Goal: Use online tool/utility: Utilize a website feature to perform a specific function

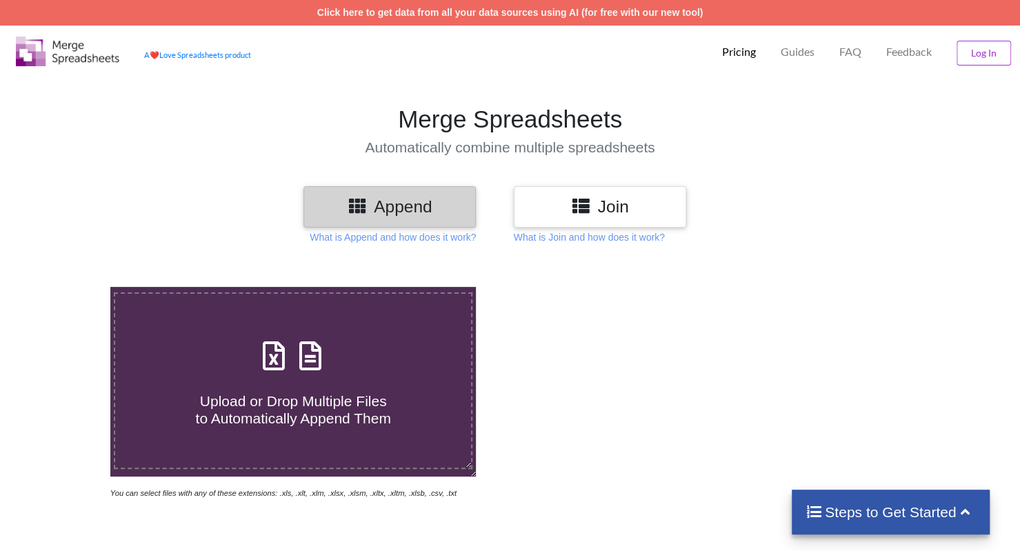
click at [252, 401] on span "Upload or Drop Multiple Files to Automatically Append Them" at bounding box center [292, 409] width 195 height 33
click at [70, 287] on input "Upload or Drop Multiple Files to Automatically Append Them" at bounding box center [70, 287] width 0 height 0
click at [572, 245] on div "Append Join What is Append and how does it work? What is Join and how does it w…" at bounding box center [510, 511] width 1020 height 651
click at [574, 239] on p "What is Join and how does it work?" at bounding box center [589, 237] width 151 height 14
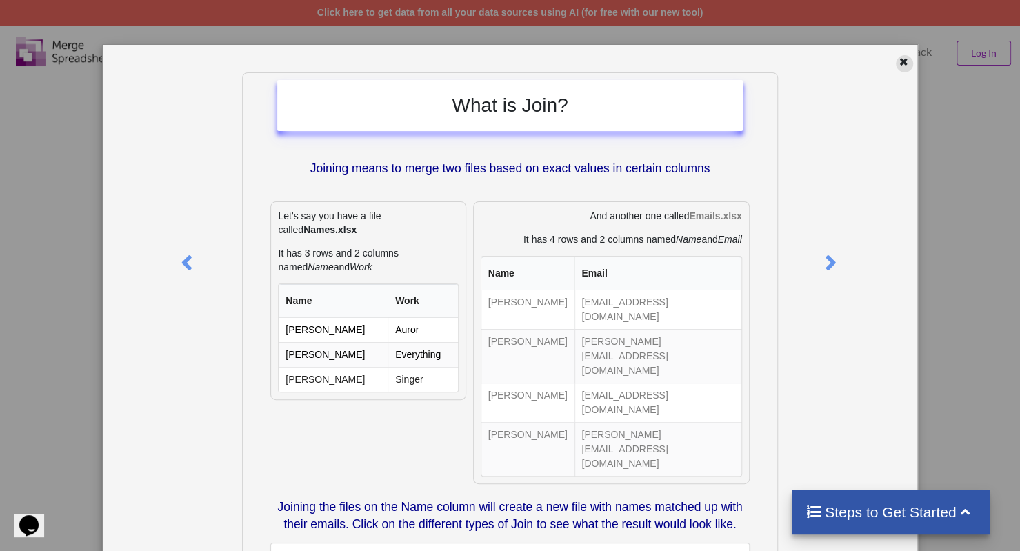
click at [899, 65] on icon at bounding box center [904, 60] width 12 height 10
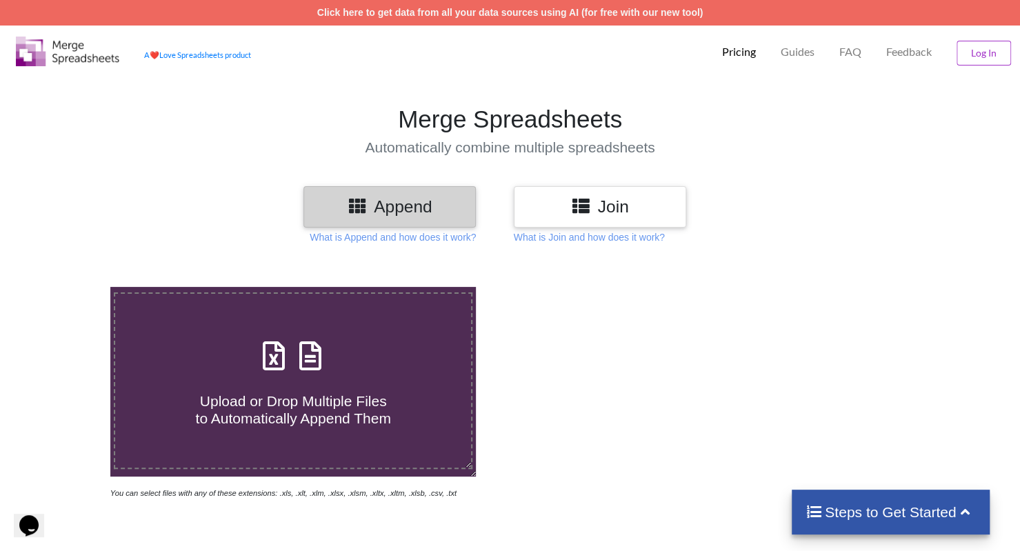
click at [405, 194] on div "Append" at bounding box center [389, 206] width 172 height 41
click at [396, 230] on p "What is Append and how does it work?" at bounding box center [393, 237] width 166 height 14
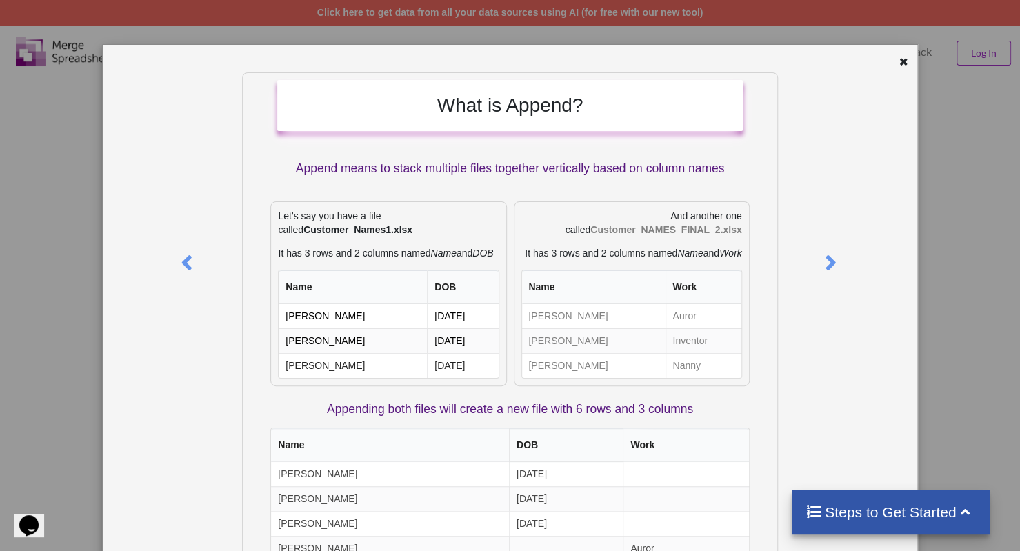
click at [13, 109] on div "What is Append? Append means to stack multiple files together vertically based …" at bounding box center [510, 275] width 1020 height 551
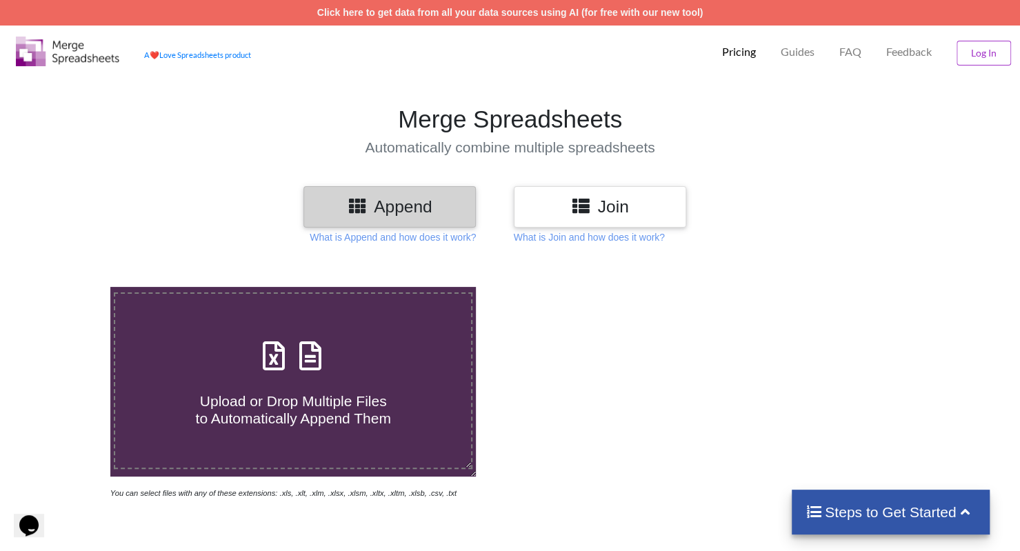
click at [274, 421] on span "Upload or Drop Multiple Files to Automatically Append Them" at bounding box center [292, 409] width 195 height 33
click at [70, 287] on input "Upload or Drop Multiple Files to Automatically Append Them" at bounding box center [70, 287] width 0 height 0
type input "C:\fakepath\Woordenlijst 1.12.xlsx"
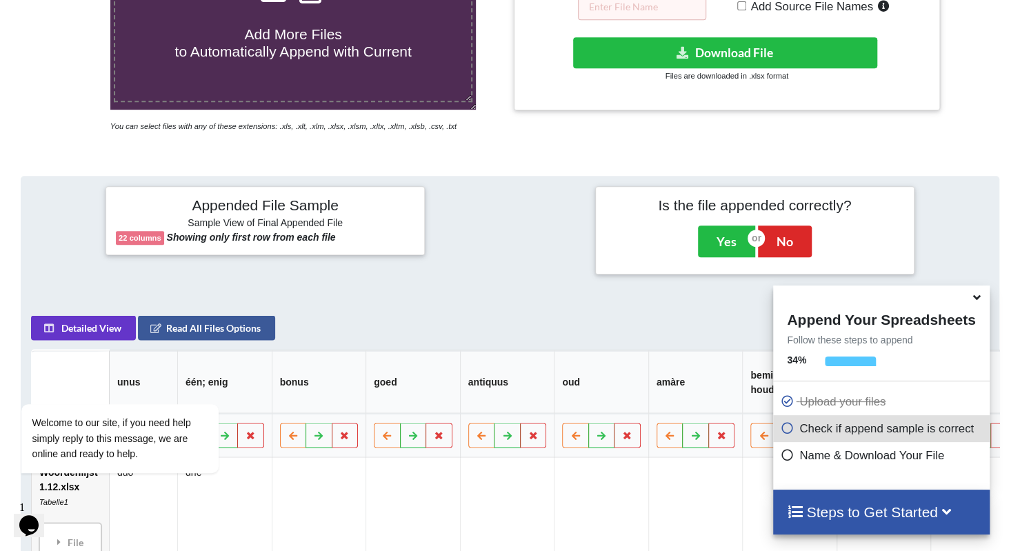
scroll to position [335, 0]
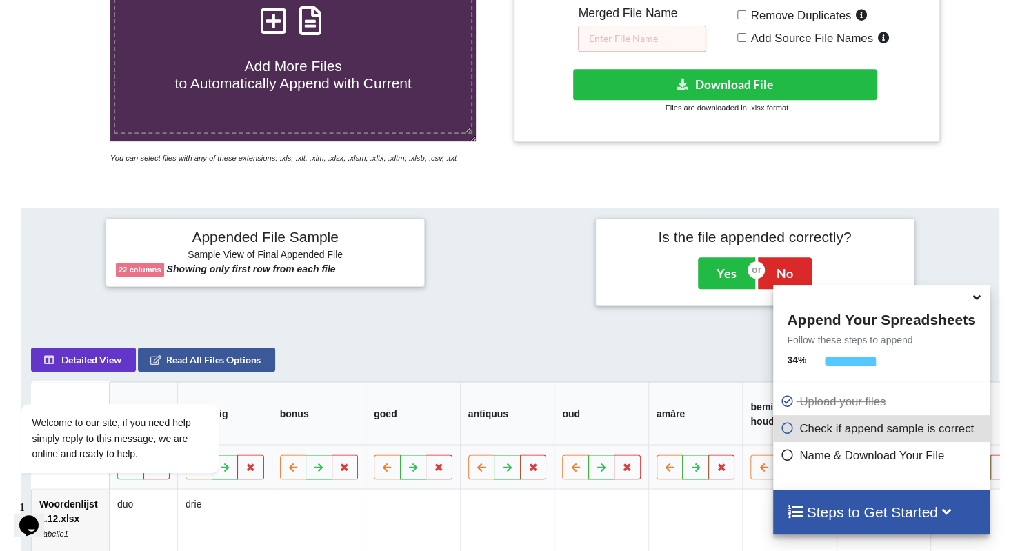
click at [281, 420] on th "bonus" at bounding box center [318, 413] width 94 height 63
click at [312, 391] on th "bonus" at bounding box center [318, 413] width 94 height 63
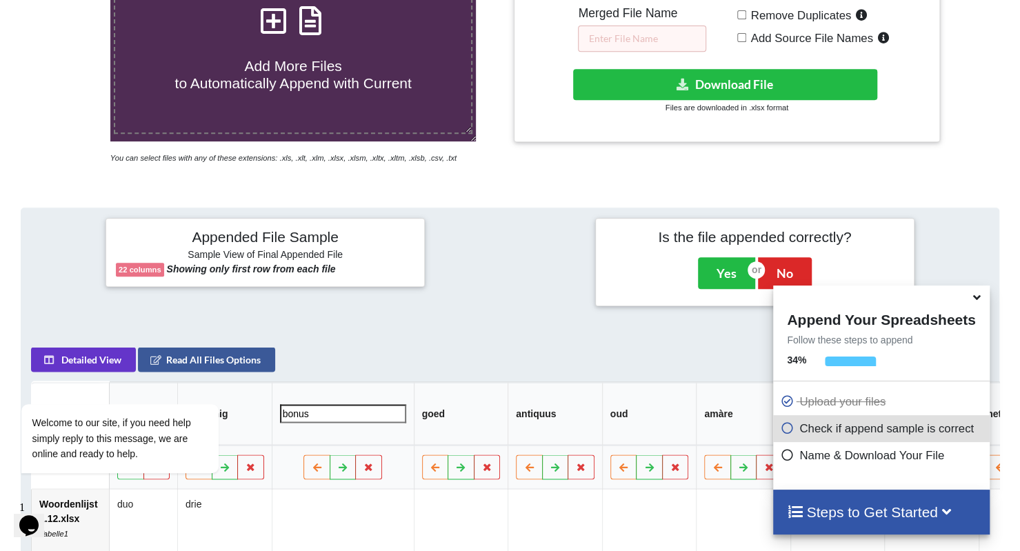
click at [325, 370] on div "Detailed View Read All Files Options" at bounding box center [222, 359] width 383 height 25
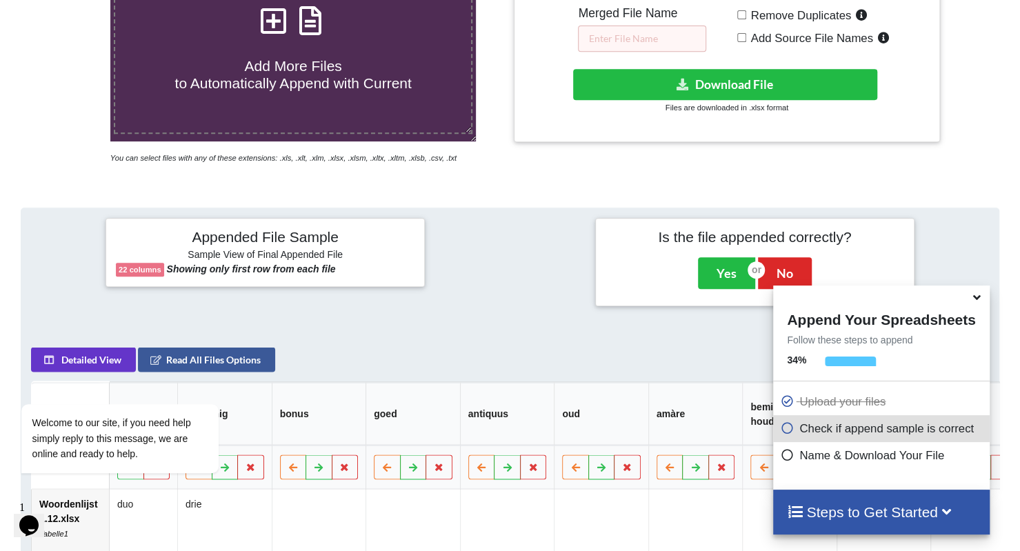
click at [969, 298] on icon at bounding box center [976, 295] width 14 height 12
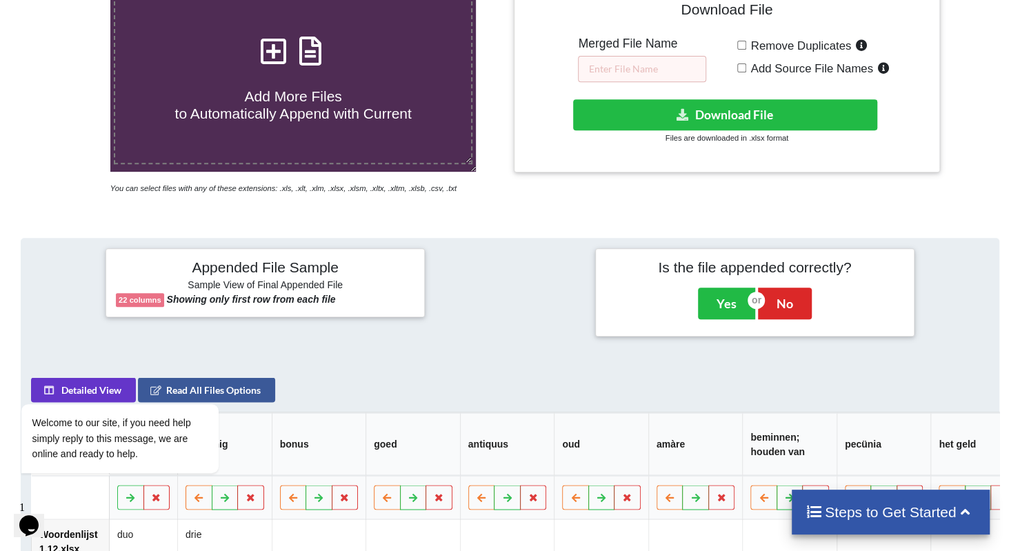
scroll to position [59, 0]
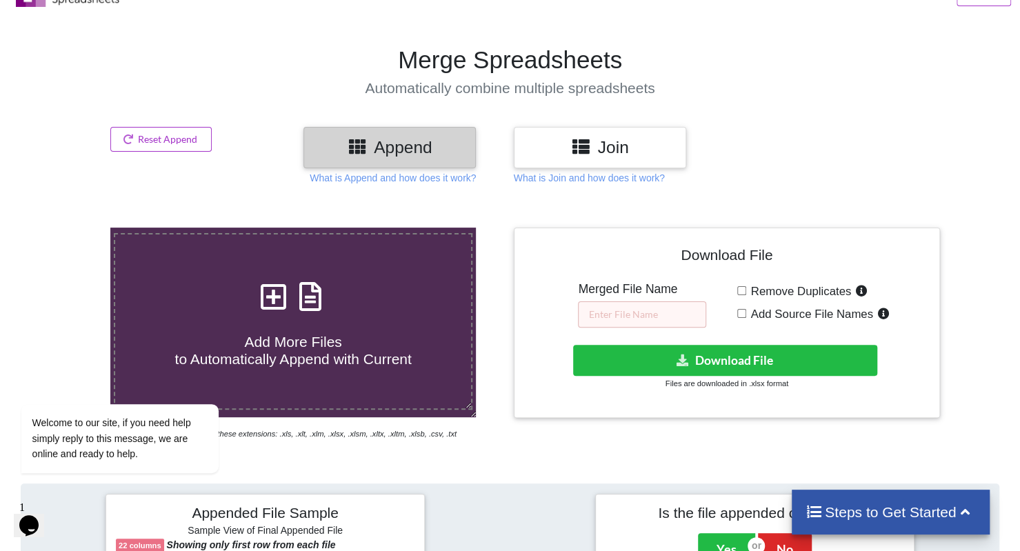
click at [579, 148] on icon at bounding box center [580, 145] width 20 height 17
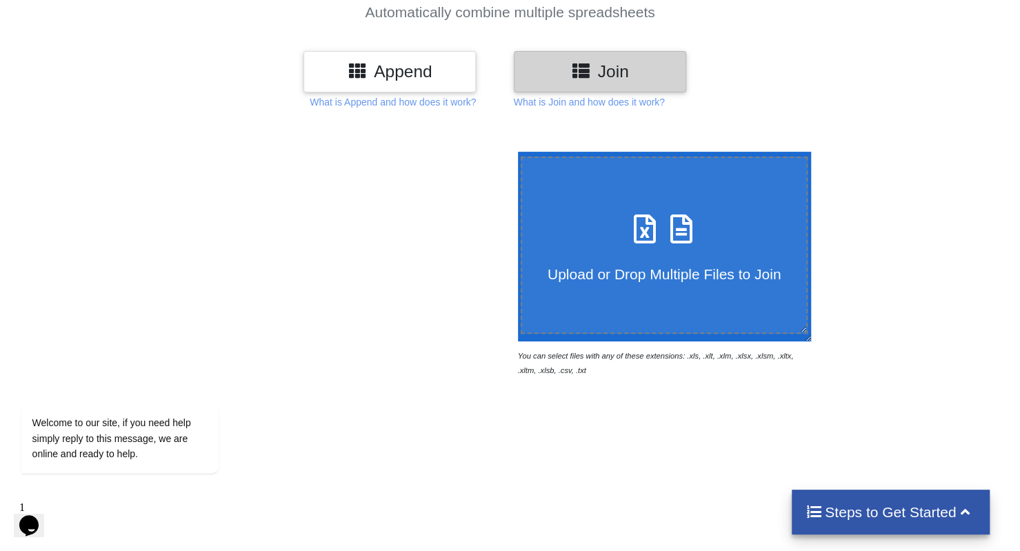
scroll to position [0, 0]
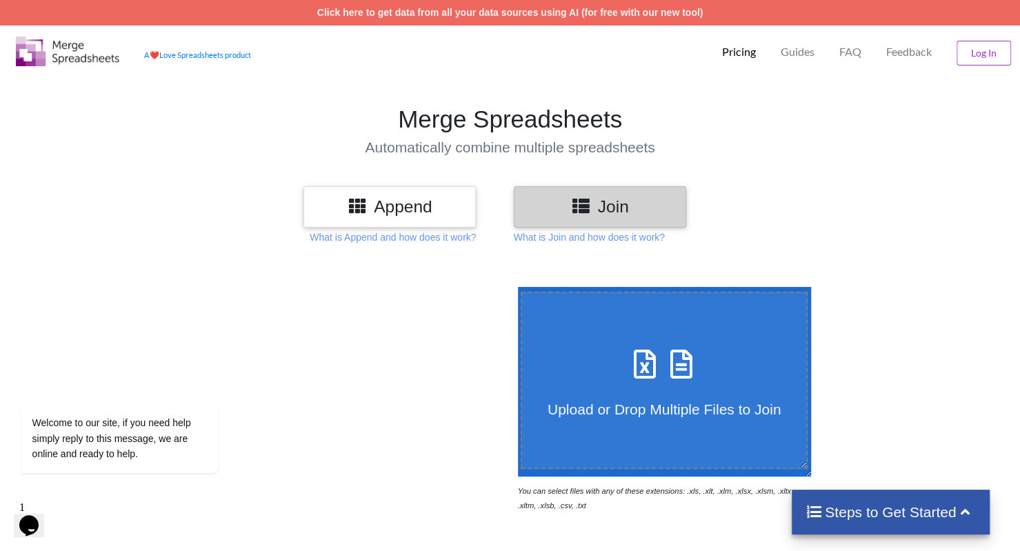
click at [422, 223] on div "Append" at bounding box center [389, 206] width 172 height 41
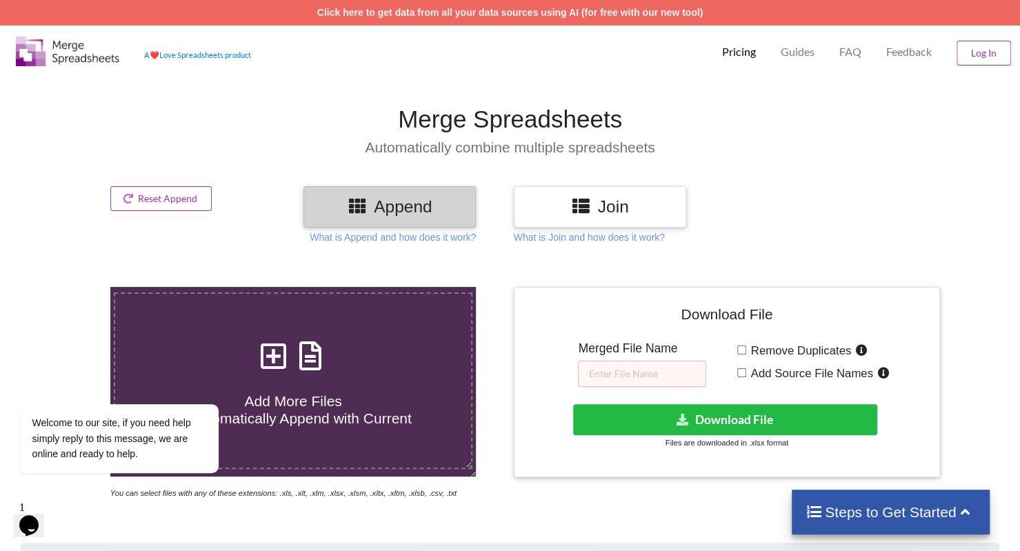
click at [594, 213] on h3 "Join" at bounding box center [600, 207] width 152 height 20
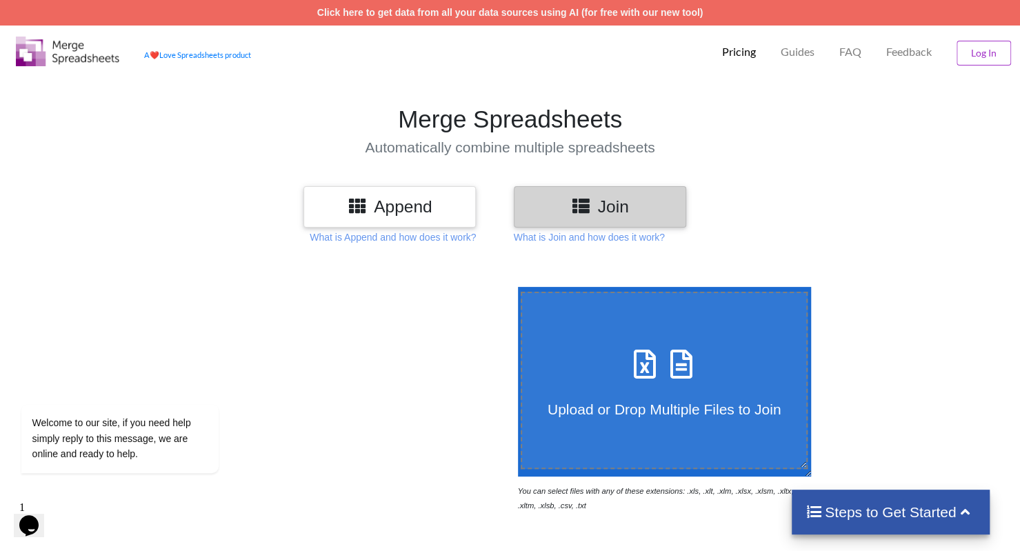
click at [684, 366] on icon at bounding box center [681, 357] width 34 height 29
click at [514, 287] on input "Upload or Drop Multiple Files to Join" at bounding box center [514, 287] width 0 height 0
type input "C:\fakepath\Woordenlijst 1.12.xlsx"
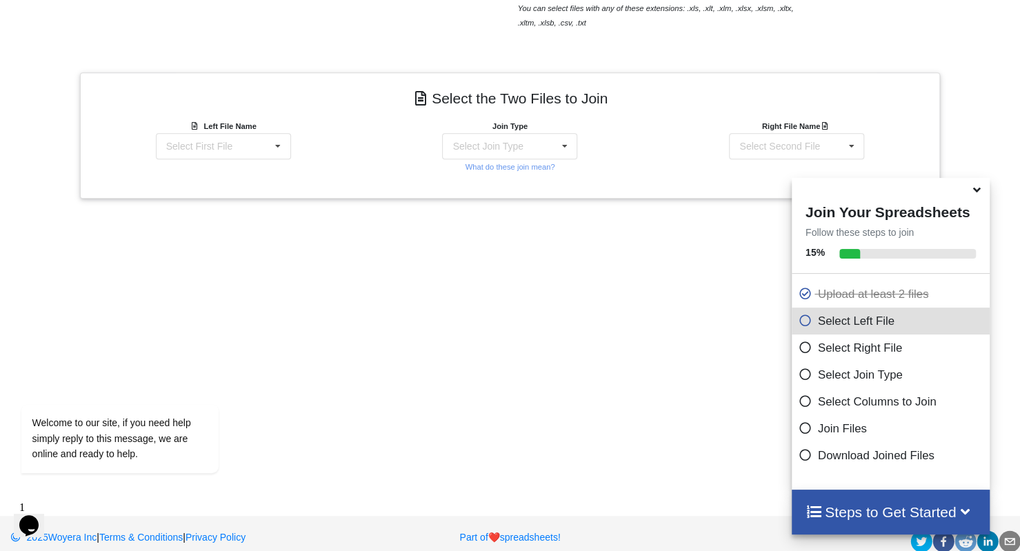
scroll to position [497, 0]
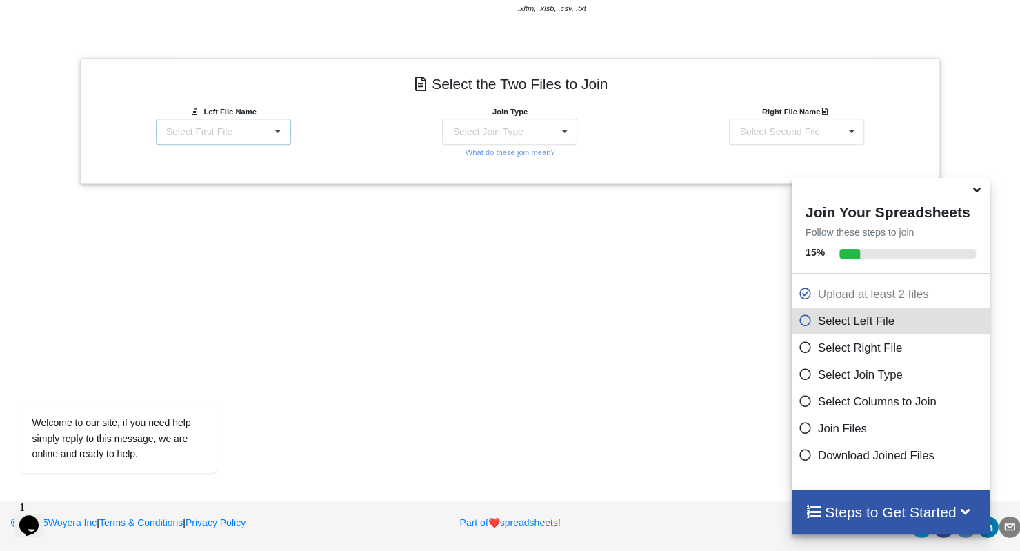
click at [261, 132] on div "Select First File Woordenlijst 1.12.xlsx : Tabelle1 Woordenlijst 1.11.xlsx : Ta…" at bounding box center [223, 132] width 135 height 26
